Goal: Book appointment/travel/reservation

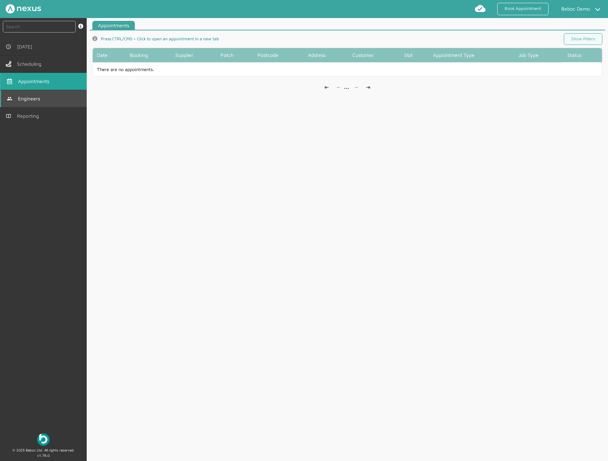
click at [39, 100] on span "Engineers" at bounding box center [30, 99] width 25 height 6
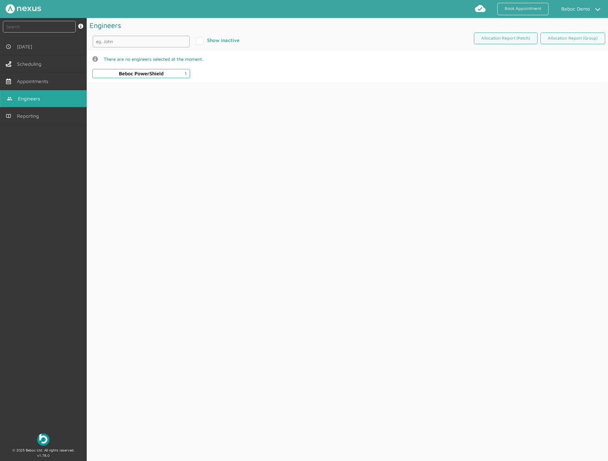
click at [134, 76] on div "Beboc PowerShield 1" at bounding box center [141, 74] width 45 height 6
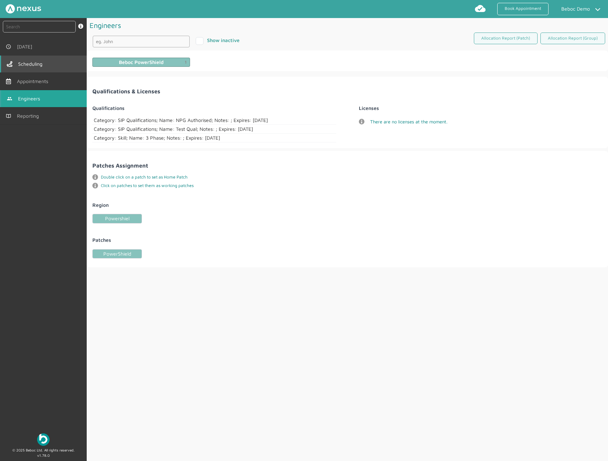
click at [36, 68] on link "Scheduling" at bounding box center [43, 64] width 87 height 17
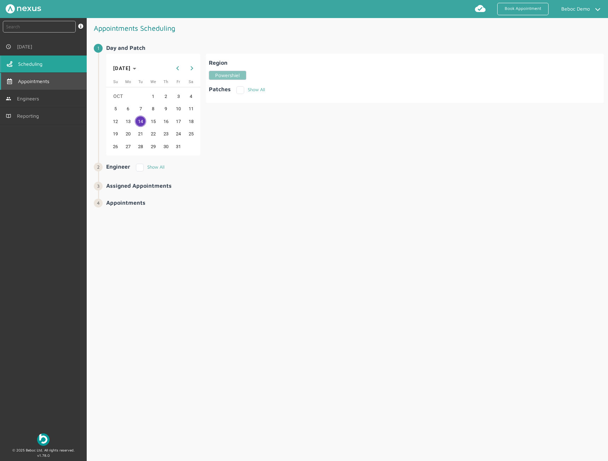
click at [19, 87] on link "Appointments" at bounding box center [43, 81] width 87 height 17
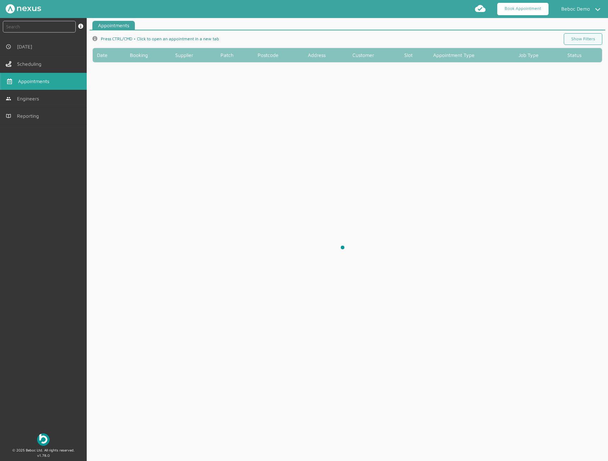
click at [536, 10] on link "Book Appointment" at bounding box center [522, 9] width 51 height 12
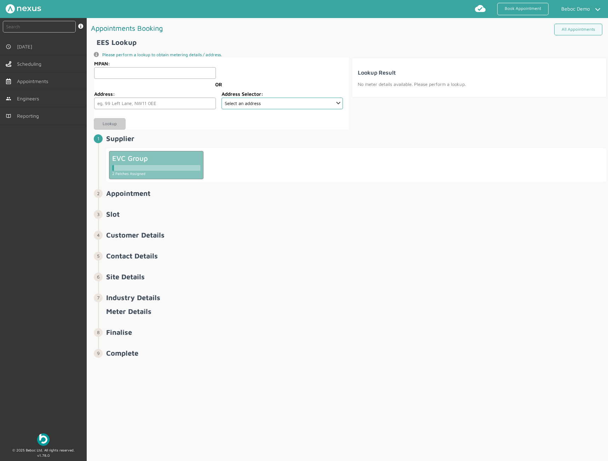
click at [150, 164] on div at bounding box center [156, 166] width 88 height 8
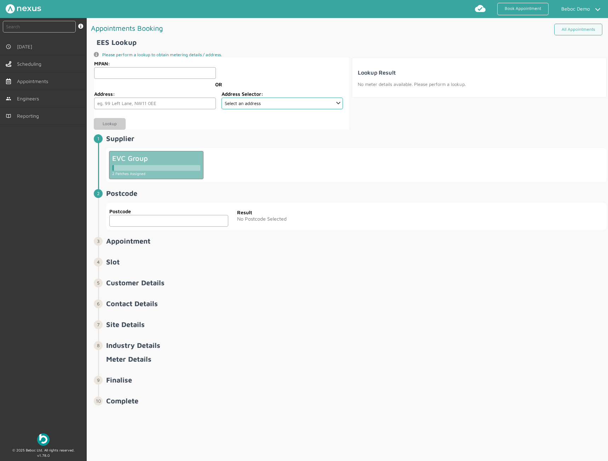
click at [132, 223] on input "text" at bounding box center [168, 221] width 119 height 12
click at [133, 223] on input "text" at bounding box center [168, 221] width 119 height 12
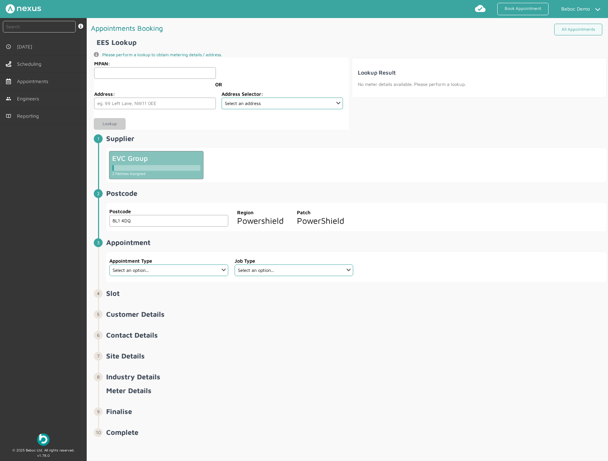
type input "BL1 4DQ"
click at [191, 278] on fieldset "Appointment Type Select an option... SIP" at bounding box center [168, 267] width 119 height 24
click at [194, 276] on fieldset "Appointment Type Select an option... SIP" at bounding box center [168, 267] width 119 height 24
click at [183, 274] on select "Select an option... SIP" at bounding box center [168, 271] width 119 height 12
select select "1: 66192ec063d3aebb3649db04"
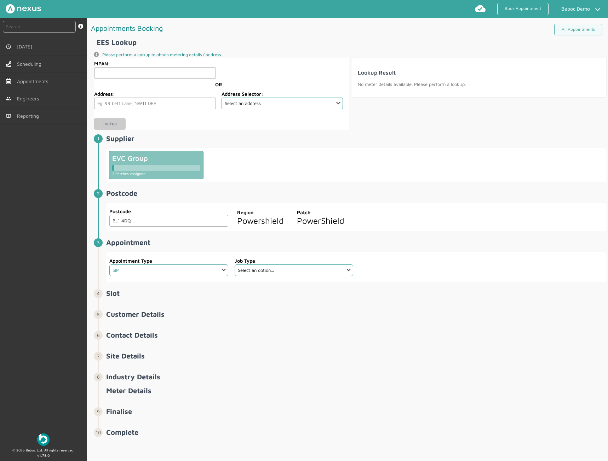
click at [109, 265] on select "Select an option... SIP" at bounding box center [168, 271] width 119 height 12
click at [264, 276] on fieldset "Job Type Select an option..." at bounding box center [293, 267] width 119 height 24
click at [273, 271] on select "Select an option... De-Energise De-Energise Energise Smart De-Energise Energise…" at bounding box center [294, 271] width 119 height 12
select select "1: 66192f6f63d3aebb3649db07"
click at [235, 265] on select "Select an option... De-Energise De-Energise Energise Smart De-Energise Energise…" at bounding box center [294, 271] width 119 height 12
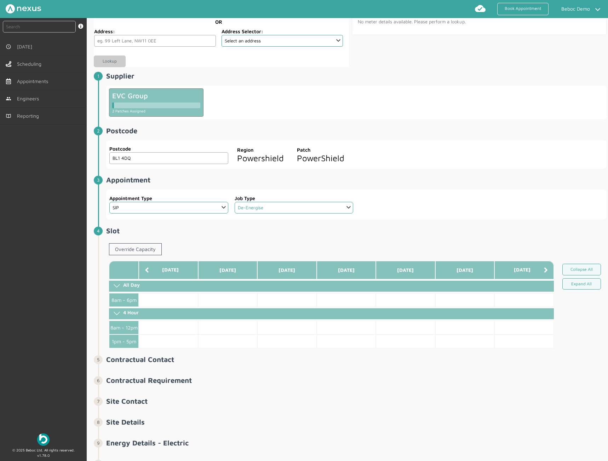
scroll to position [71, 0]
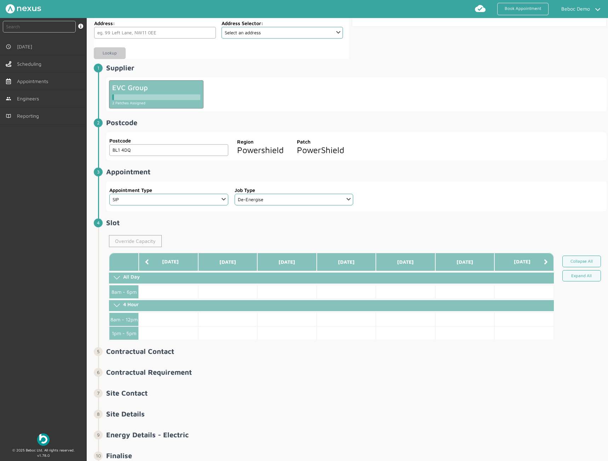
click at [123, 242] on link "Override Capacity" at bounding box center [135, 241] width 53 height 12
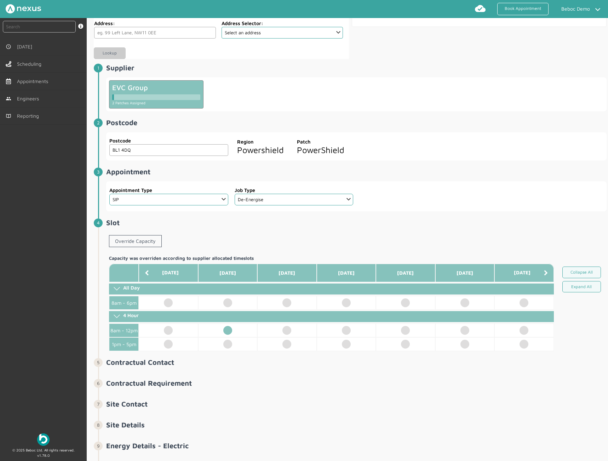
click at [227, 330] on td at bounding box center [227, 331] width 59 height 14
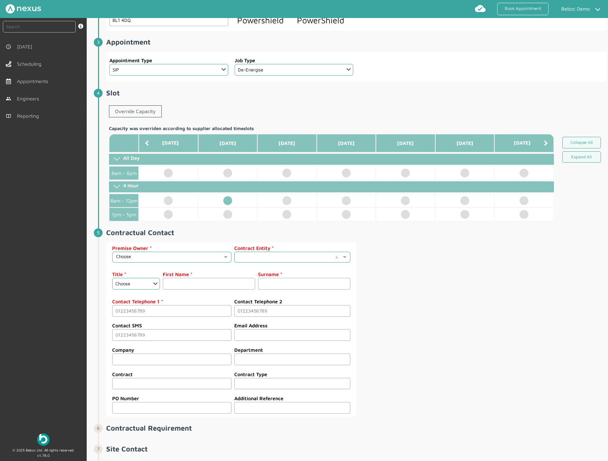
scroll to position [212, 0]
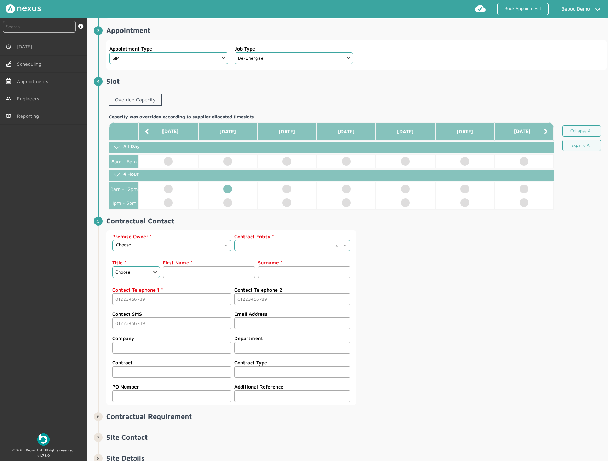
click at [138, 248] on input "text" at bounding box center [169, 245] width 106 height 5
click at [137, 266] on span "Housing Association" at bounding box center [136, 268] width 41 height 6
click at [272, 245] on input "text" at bounding box center [285, 244] width 94 height 5
click at [252, 266] on div "Voltari" at bounding box center [291, 267] width 115 height 11
click at [269, 242] on input "text" at bounding box center [285, 244] width 94 height 5
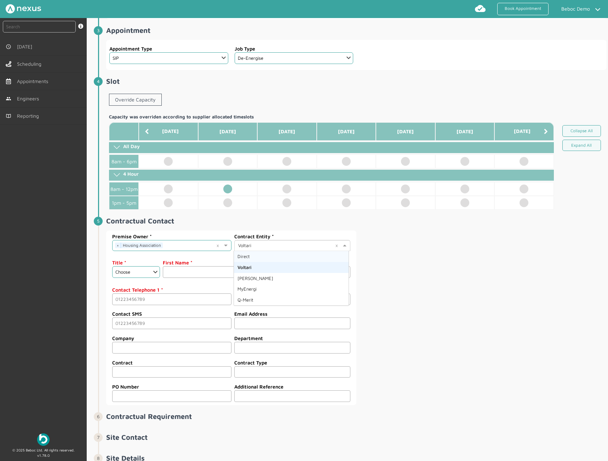
click at [254, 255] on div "Direct" at bounding box center [291, 256] width 115 height 11
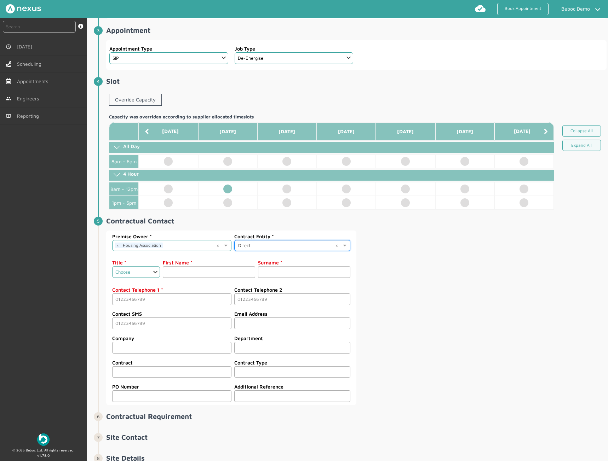
click at [116, 273] on select "Choose Dr Mr Mrs Miss Ms [PERSON_NAME][DEMOGRAPHIC_DATA]" at bounding box center [136, 272] width 48 height 12
select select "Mr"
click at [112, 266] on select "Choose Dr Mr Mrs Miss Ms [PERSON_NAME][DEMOGRAPHIC_DATA]" at bounding box center [136, 272] width 48 height 12
click at [178, 269] on input "text" at bounding box center [209, 272] width 92 height 12
type input "[PERSON_NAME]"
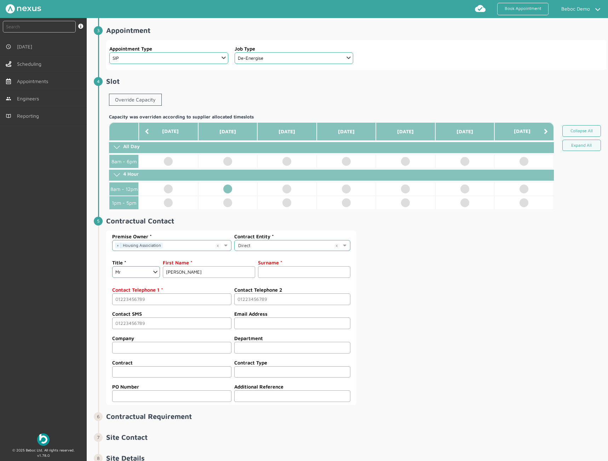
type input "[PERSON_NAME]"
type input "07775265192"
type input "[PERSON_NAME][EMAIL_ADDRESS][PERSON_NAME][DOMAIN_NAME]"
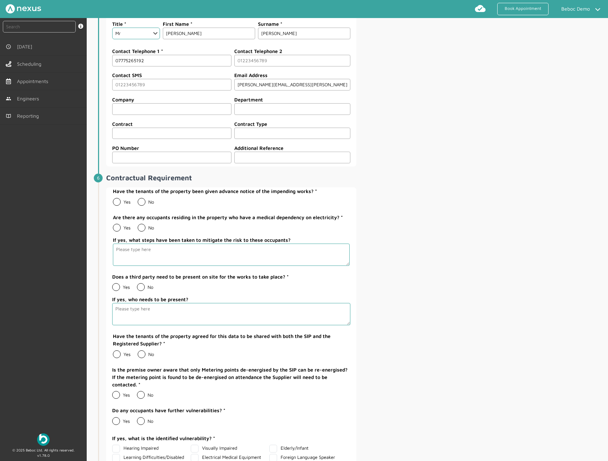
scroll to position [460, 0]
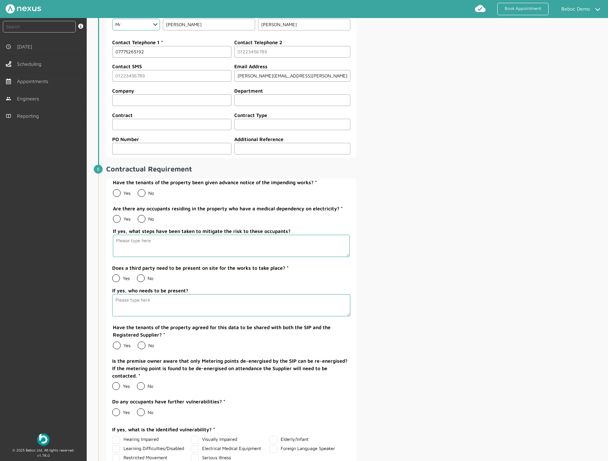
click at [143, 193] on label "No" at bounding box center [146, 193] width 16 height 6
click at [138, 191] on input "No" at bounding box center [137, 190] width 0 height 0
radio input "true"
click at [138, 222] on fieldset "Are there any occupants residing in the property who have a medical dependency …" at bounding box center [230, 234] width 237 height 59
click at [140, 222] on label "No" at bounding box center [146, 219] width 16 height 6
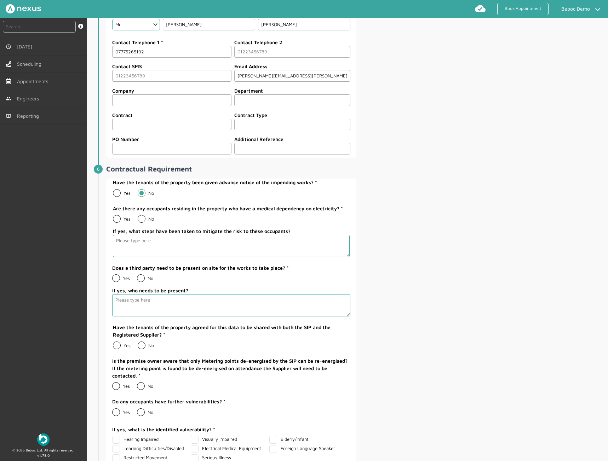
click at [138, 216] on input "No" at bounding box center [137, 216] width 0 height 0
radio input "true"
click at [139, 277] on label "No" at bounding box center [145, 279] width 16 height 6
click at [137, 276] on input "No" at bounding box center [137, 276] width 0 height 0
radio input "true"
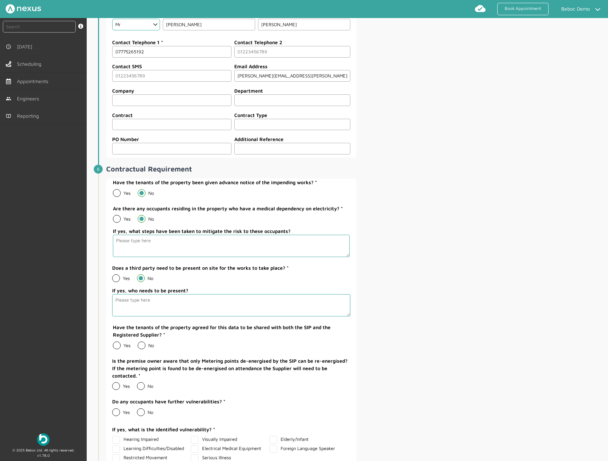
click at [143, 343] on label "No" at bounding box center [146, 346] width 16 height 6
click at [138, 343] on input "No" at bounding box center [137, 343] width 0 height 0
radio input "true"
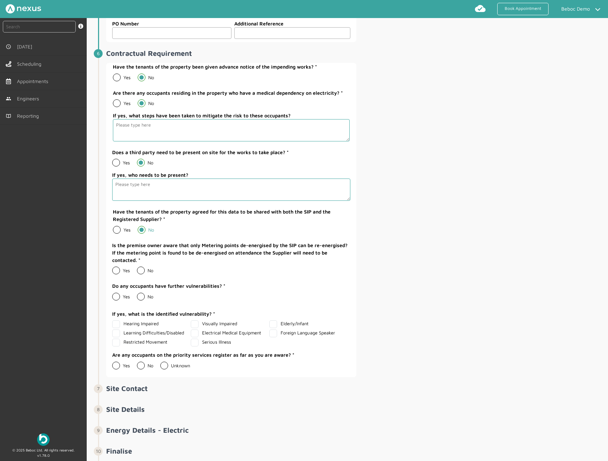
scroll to position [601, 0]
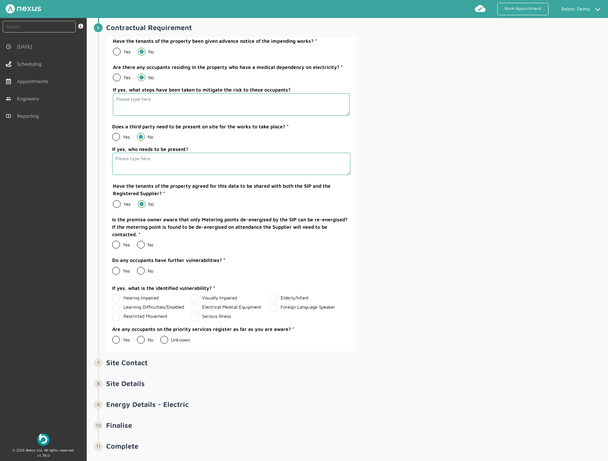
click at [140, 242] on label "No" at bounding box center [145, 245] width 16 height 6
click at [137, 242] on input "No" at bounding box center [137, 242] width 0 height 0
radio input "true"
click at [139, 269] on label "No" at bounding box center [145, 271] width 16 height 6
click at [137, 268] on input "No" at bounding box center [137, 268] width 0 height 0
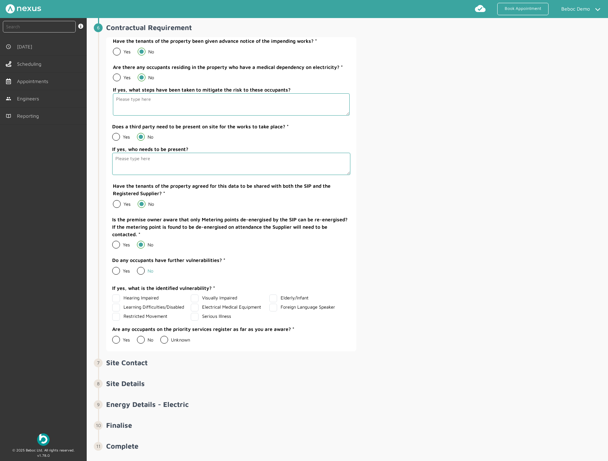
radio input "true"
click at [138, 341] on label "No" at bounding box center [145, 340] width 16 height 6
click at [137, 337] on input "No" at bounding box center [137, 337] width 0 height 0
radio input "true"
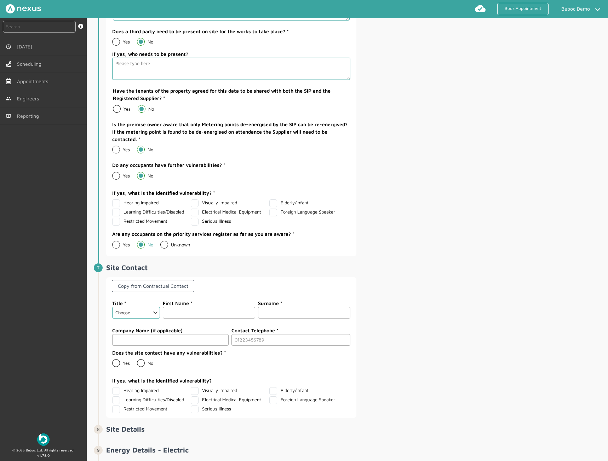
scroll to position [743, 0]
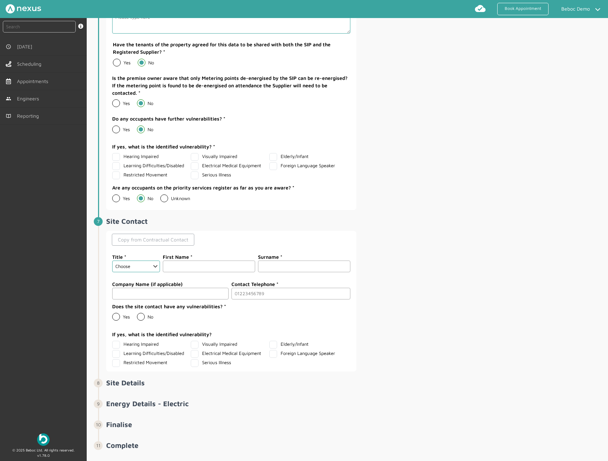
click at [160, 239] on link "Copy from Contractual Contact" at bounding box center [153, 240] width 82 height 12
select select "Mr"
type input "[PERSON_NAME]"
type input "07775265192"
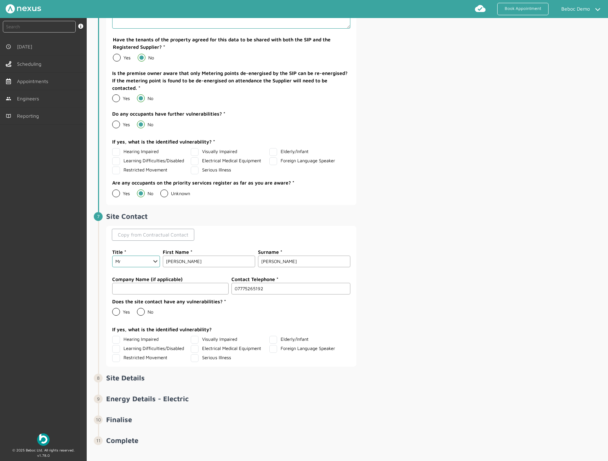
scroll to position [755, 0]
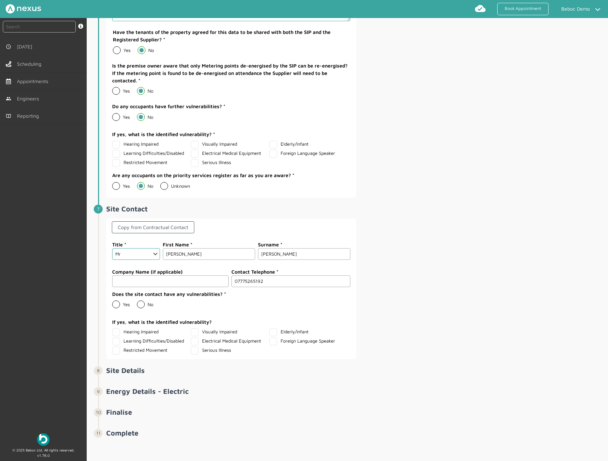
click at [140, 307] on label "No" at bounding box center [145, 305] width 16 height 6
click at [137, 302] on input "No" at bounding box center [137, 302] width 0 height 0
radio input "true"
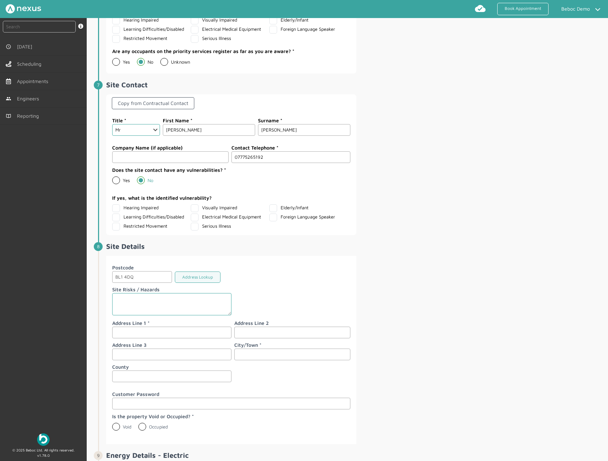
scroll to position [897, 0]
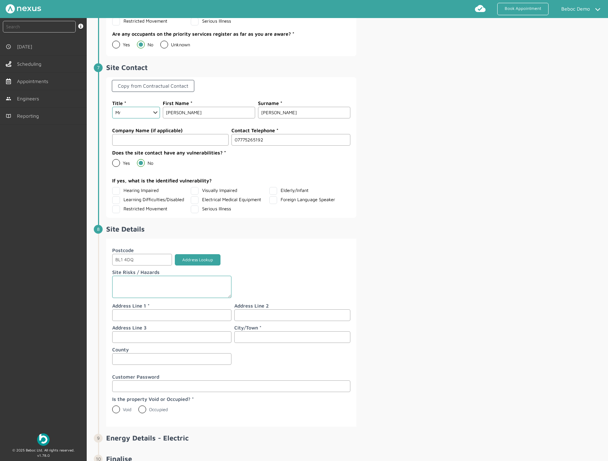
click at [207, 262] on button "Address Lookup" at bounding box center [198, 260] width 46 height 12
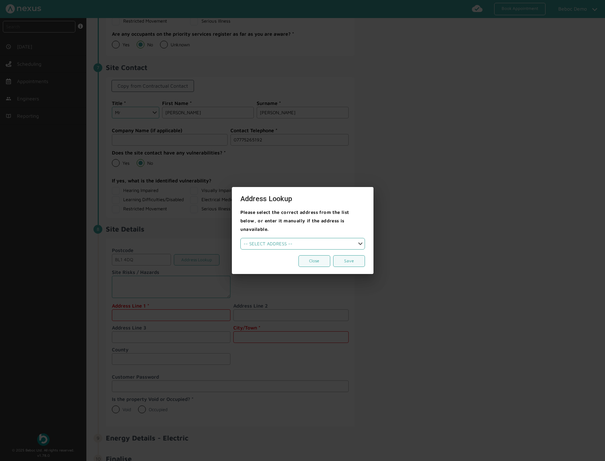
click at [313, 243] on select "-- SELECT ADDRESS -- 2 White Lion Court [GEOGRAPHIC_DATA] [GEOGRAPHIC_DATA] [GE…" at bounding box center [302, 244] width 125 height 12
select select "1"
click at [240, 238] on select "-- SELECT ADDRESS -- 2 White Lion Court [GEOGRAPHIC_DATA] [GEOGRAPHIC_DATA] [GE…" at bounding box center [302, 244] width 125 height 12
click at [356, 255] on button "Save" at bounding box center [349, 261] width 32 height 12
type input "[STREET_ADDRESS]"
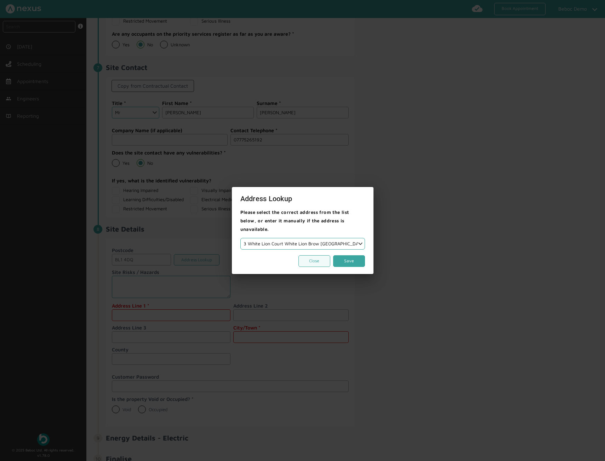
type input "White Lion Brow"
type input "[PERSON_NAME]"
type input "[GEOGRAPHIC_DATA]"
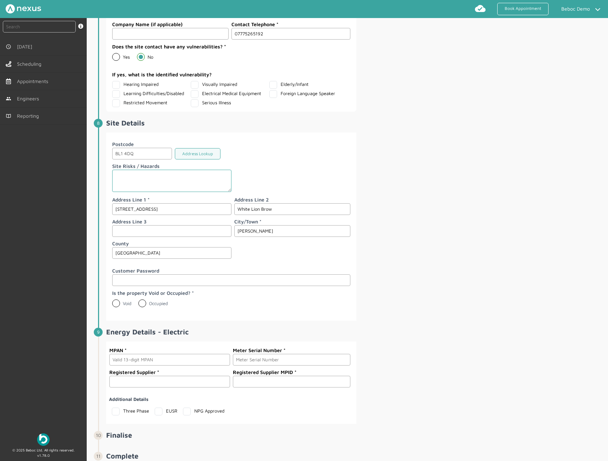
scroll to position [1026, 0]
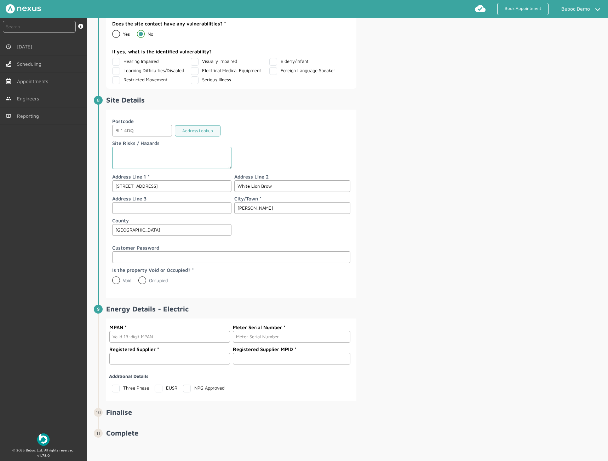
click at [123, 283] on label "Void" at bounding box center [121, 281] width 19 height 6
click at [112, 278] on input "Void" at bounding box center [112, 278] width 0 height 0
radio input "true"
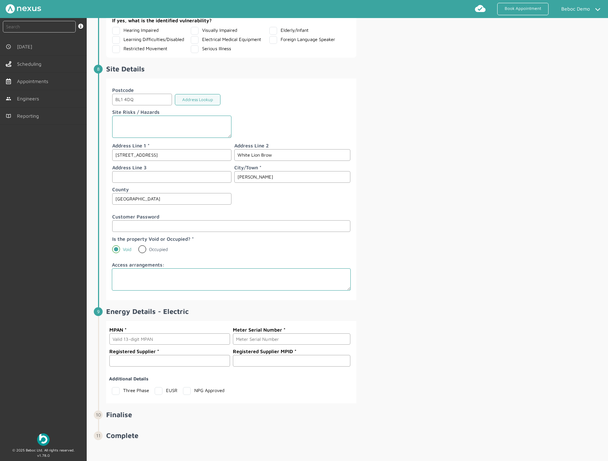
scroll to position [1059, 0]
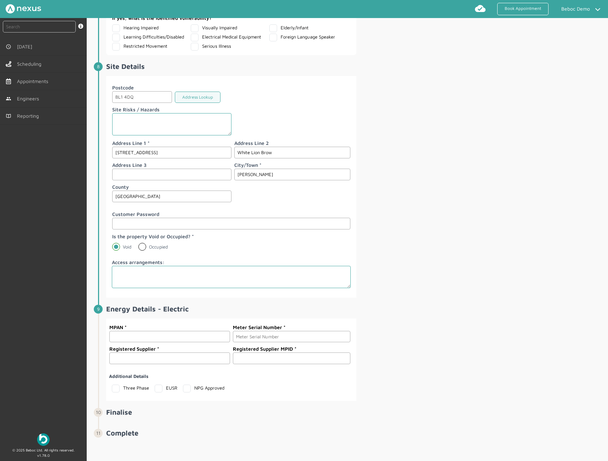
click at [137, 339] on input "text" at bounding box center [169, 337] width 120 height 12
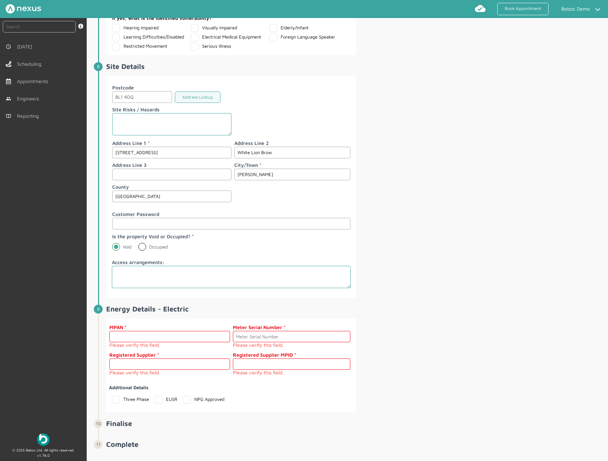
type input "1600000000000"
click at [272, 334] on input "text" at bounding box center [291, 337] width 117 height 12
type input "1111111111"
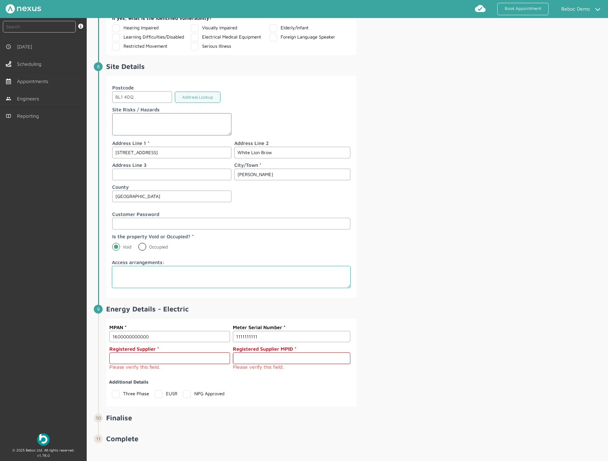
click at [172, 360] on input "text" at bounding box center [169, 359] width 120 height 12
type input "Supplier Name"
click at [263, 361] on input "text" at bounding box center [291, 359] width 117 height 12
type input "MPID"
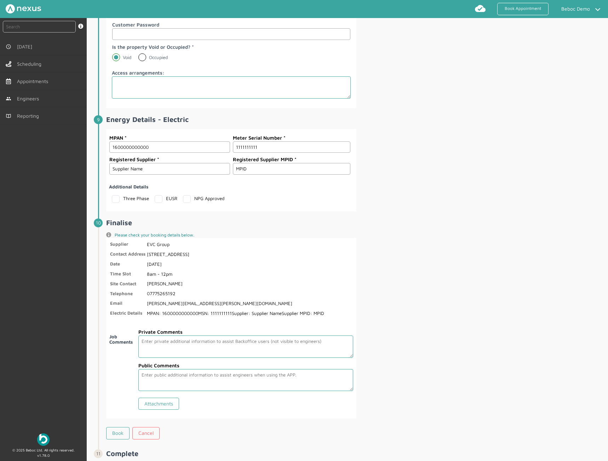
scroll to position [1270, 0]
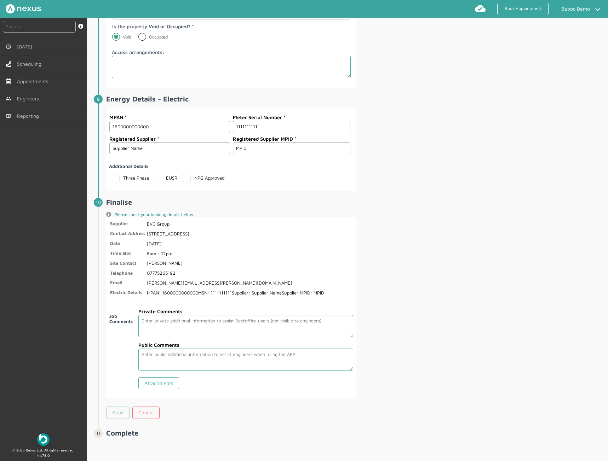
click at [117, 412] on link "Book" at bounding box center [117, 413] width 23 height 12
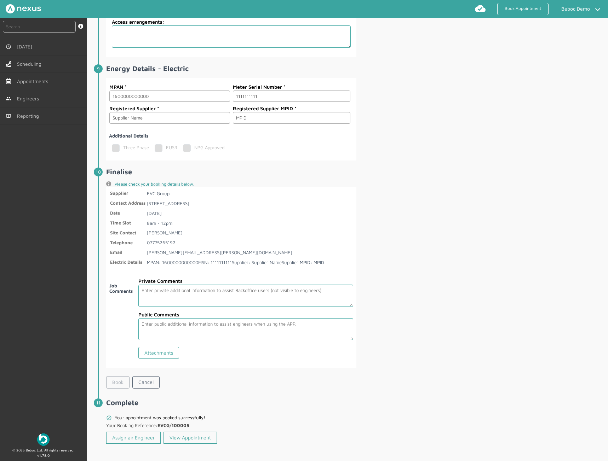
scroll to position [1303, 0]
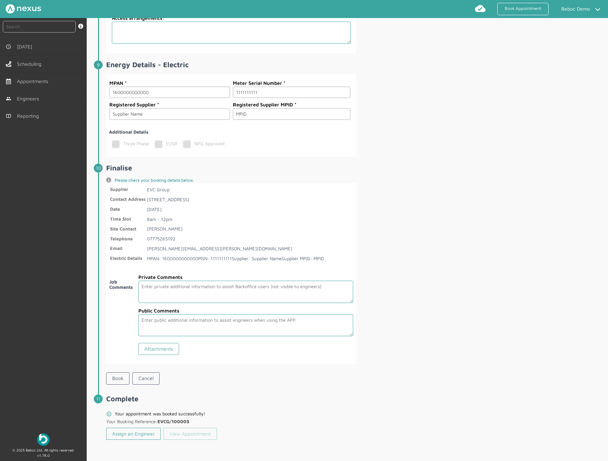
click at [196, 437] on link "View Appointment" at bounding box center [189, 434] width 53 height 12
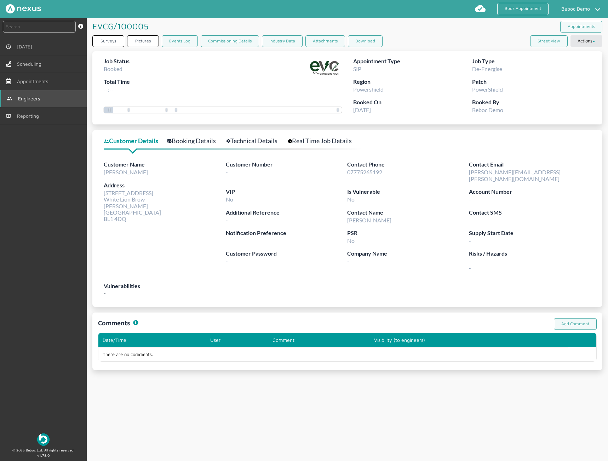
click at [53, 99] on link "Engineers" at bounding box center [43, 98] width 87 height 17
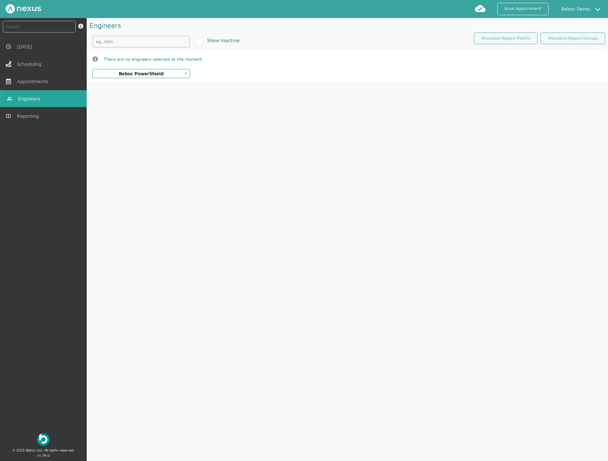
click at [161, 76] on div "Beboc PowerShield 1" at bounding box center [141, 74] width 45 height 6
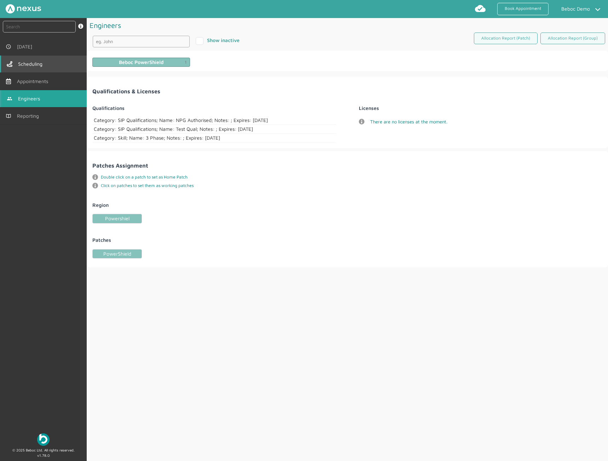
click at [40, 67] on link "Scheduling" at bounding box center [43, 64] width 87 height 17
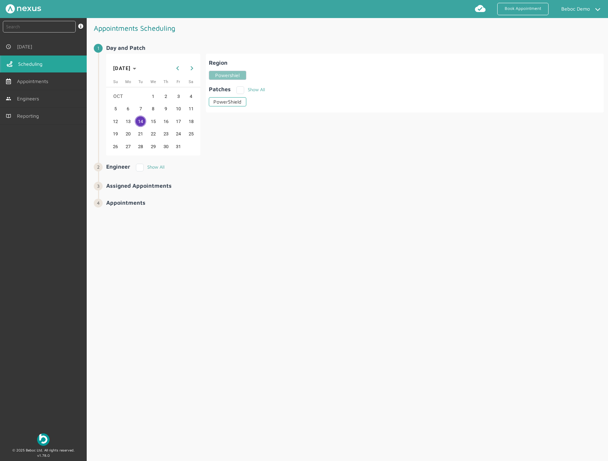
click at [214, 102] on div "PowerShield" at bounding box center [228, 101] width 38 height 9
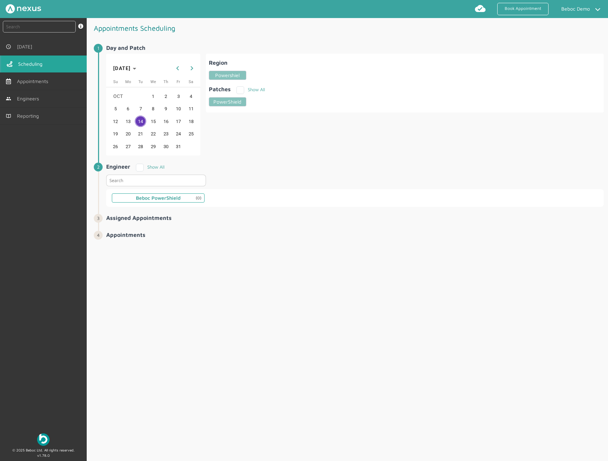
click at [169, 197] on div "Beboc PowerShield (0)" at bounding box center [158, 198] width 45 height 6
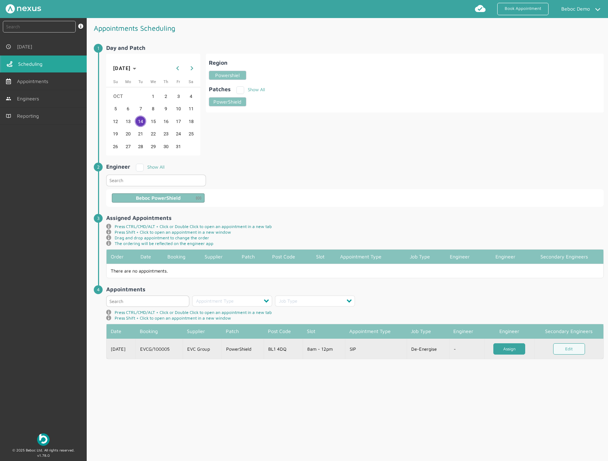
click at [517, 352] on link "Assign" at bounding box center [509, 349] width 32 height 12
